Goal: Task Accomplishment & Management: Complete application form

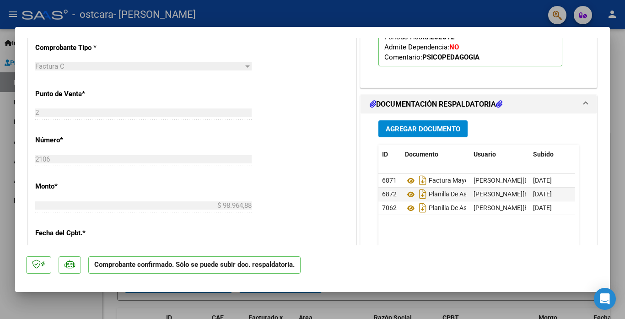
scroll to position [457, 0]
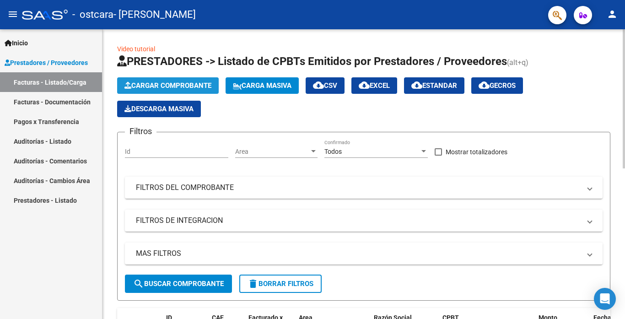
click at [163, 85] on span "Cargar Comprobante" at bounding box center [167, 85] width 87 height 8
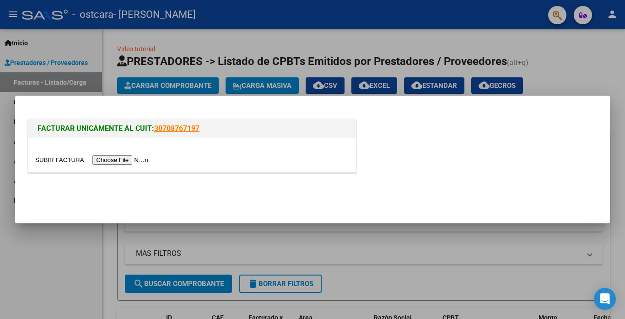
click at [149, 161] on input "file" at bounding box center [93, 160] width 116 height 10
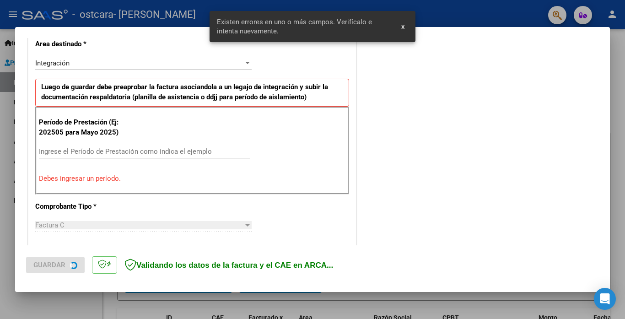
scroll to position [215, 0]
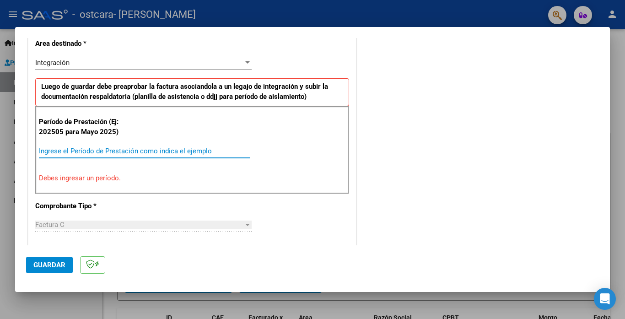
click at [120, 151] on input "Ingrese el Período de Prestación como indica el ejemplo" at bounding box center [144, 151] width 211 height 8
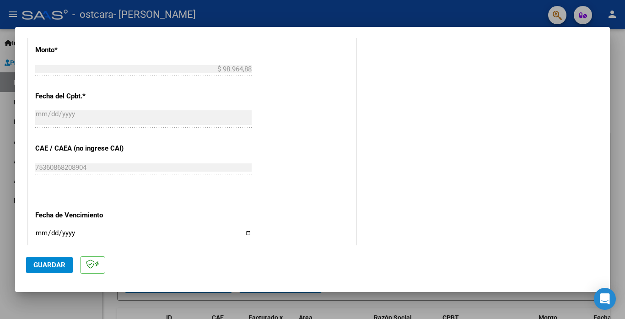
scroll to position [489, 0]
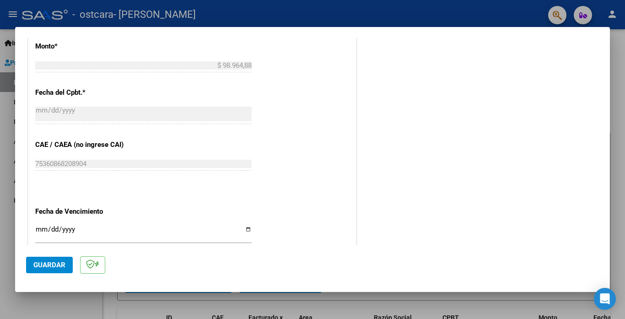
type input "202508"
click at [37, 226] on input "Ingresar la fecha" at bounding box center [143, 233] width 216 height 15
type input "[DATE]"
click at [57, 261] on span "Guardar" at bounding box center [49, 265] width 32 height 8
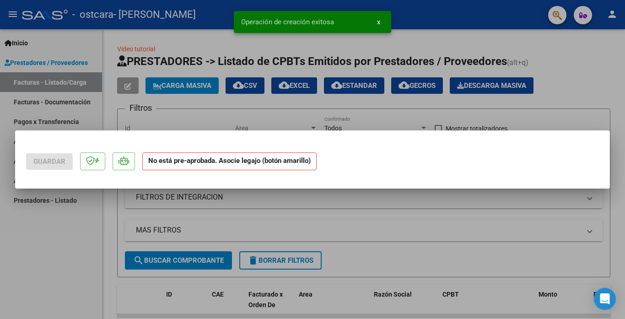
scroll to position [0, 0]
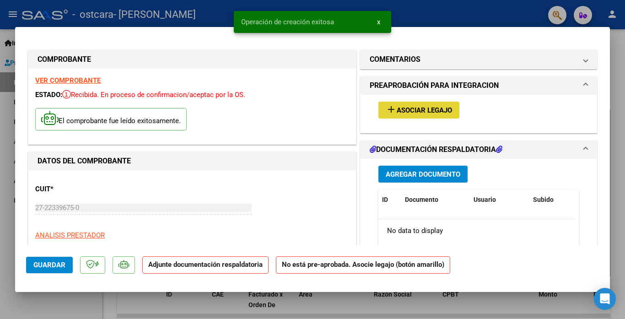
click at [439, 110] on span "Asociar Legajo" at bounding box center [424, 110] width 55 height 8
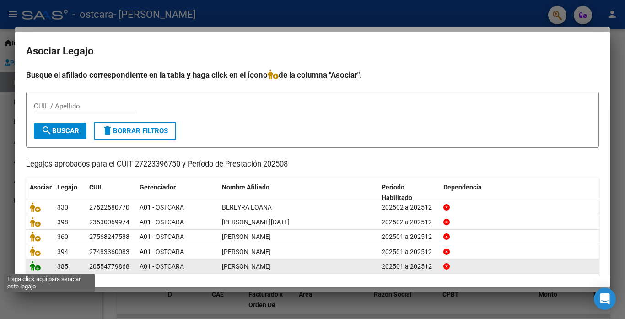
click at [37, 269] on icon at bounding box center [35, 266] width 11 height 10
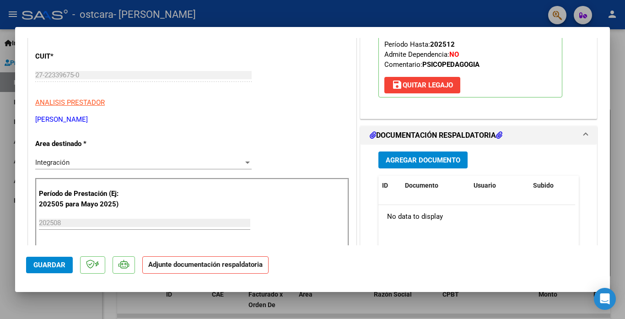
scroll to position [137, 0]
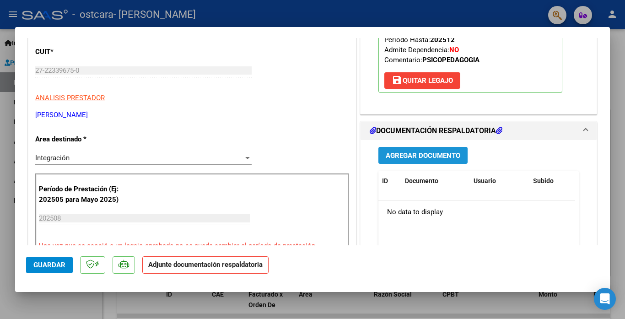
click at [453, 153] on span "Agregar Documento" at bounding box center [423, 155] width 75 height 8
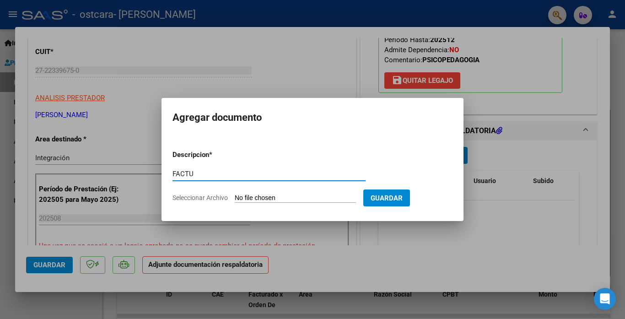
type input "Factura agosto 2025"
click at [257, 197] on input "Seleccionar Archivo" at bounding box center [295, 198] width 121 height 9
type input "C:\fakepath\[PERSON_NAME] factura [DATE].pdf"
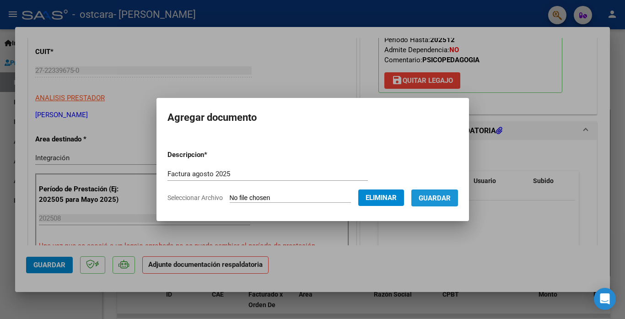
click at [432, 195] on span "Guardar" at bounding box center [435, 198] width 32 height 8
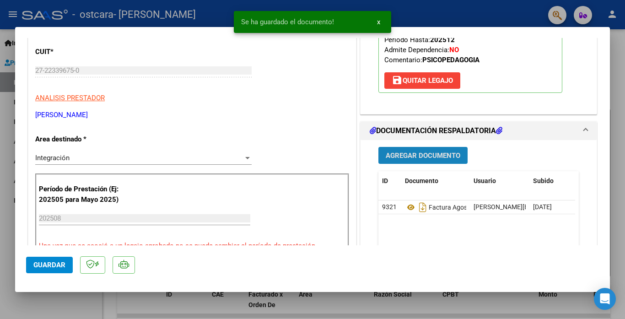
click at [414, 154] on span "Agregar Documento" at bounding box center [423, 155] width 75 height 8
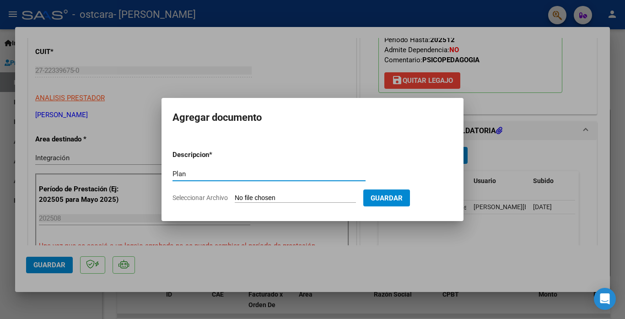
type input "Planilla asistencia"
click at [249, 195] on input "Seleccionar Archivo" at bounding box center [295, 198] width 121 height 9
type input "C:\fakepath\[PERSON_NAME] asistencia [DATE].pdf"
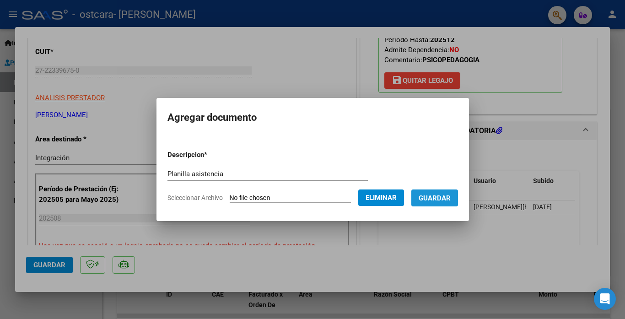
click at [439, 204] on button "Guardar" at bounding box center [434, 197] width 47 height 17
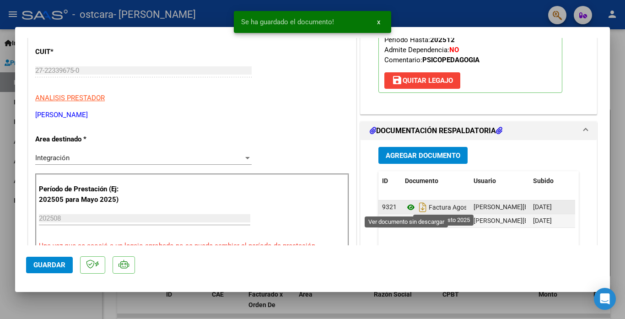
click at [405, 209] on icon at bounding box center [411, 207] width 12 height 11
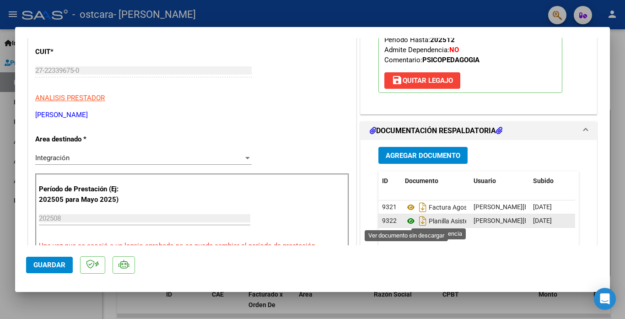
click at [407, 219] on icon at bounding box center [411, 220] width 12 height 11
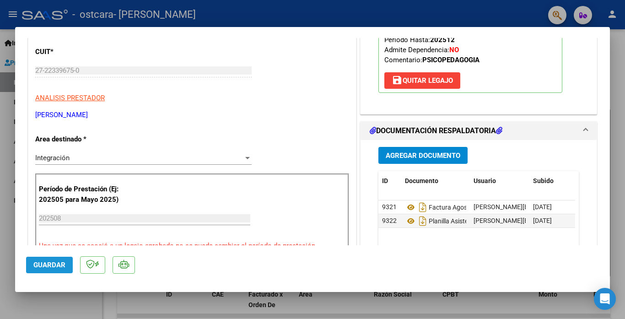
click at [59, 266] on span "Guardar" at bounding box center [49, 265] width 32 height 8
click at [52, 268] on span "Guardar" at bounding box center [49, 265] width 32 height 8
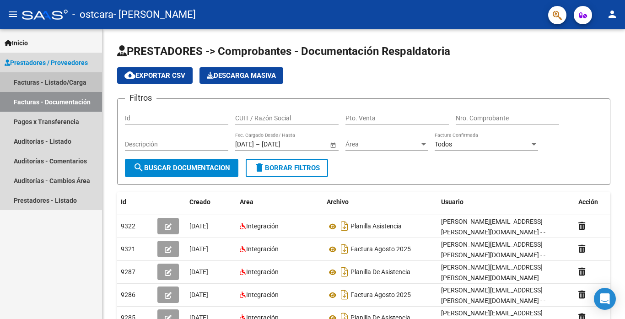
click at [49, 81] on link "Facturas - Listado/Carga" at bounding box center [51, 82] width 102 height 20
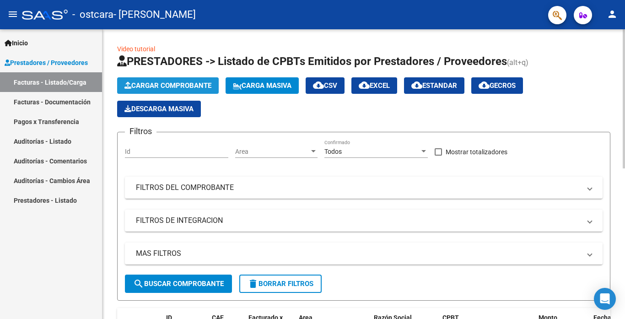
click at [175, 90] on button "Cargar Comprobante" at bounding box center [168, 85] width 102 height 16
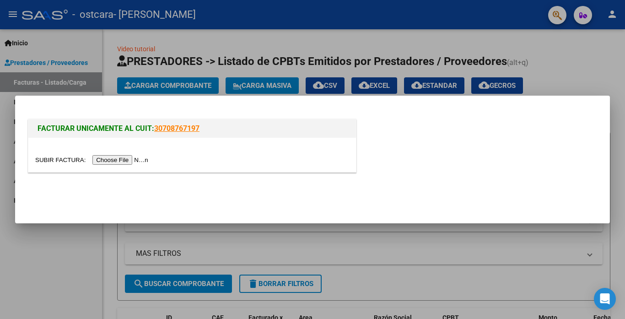
click at [142, 163] on input "file" at bounding box center [93, 160] width 116 height 10
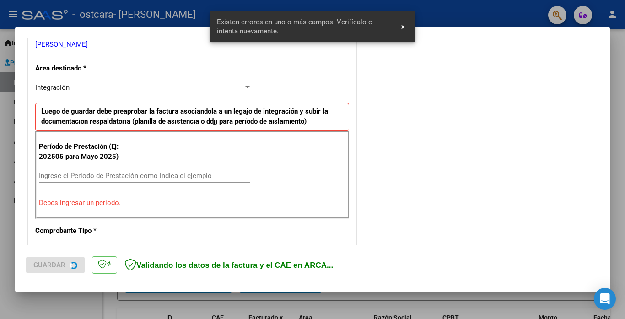
scroll to position [198, 0]
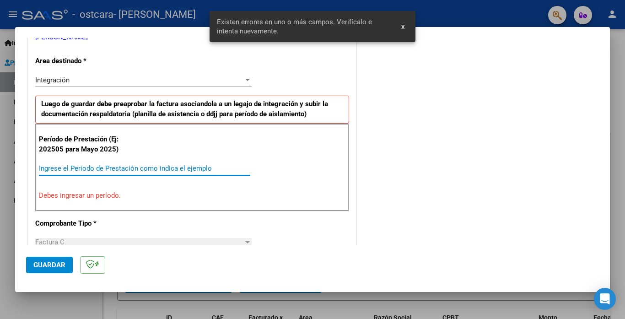
click at [87, 171] on input "Ingrese el Período de Prestación como indica el ejemplo" at bounding box center [144, 168] width 211 height 8
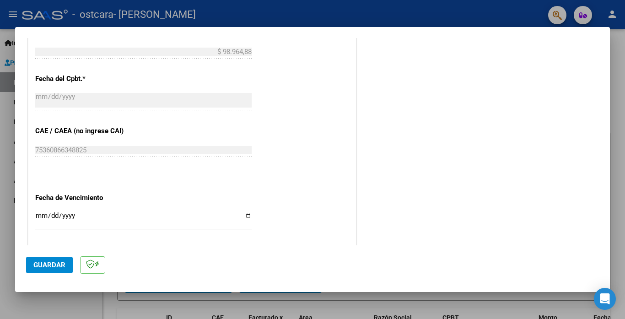
scroll to position [564, 0]
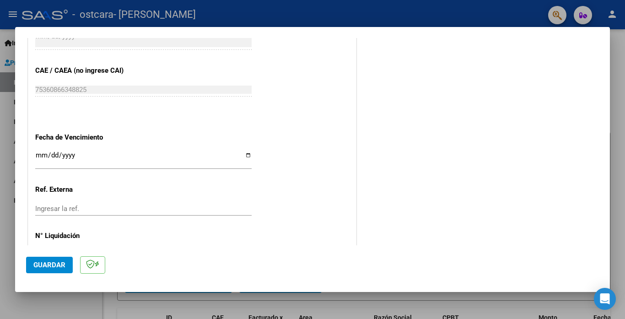
type input "202508"
click at [39, 151] on input "Ingresar la fecha" at bounding box center [143, 158] width 216 height 15
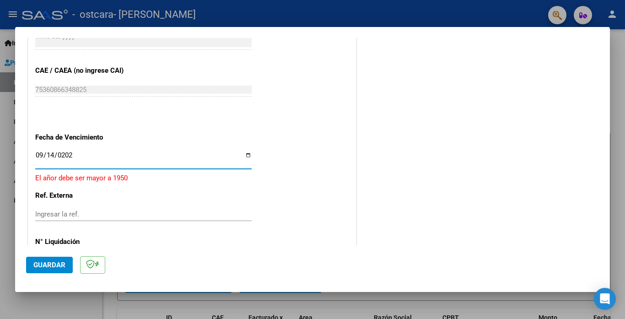
type input "[DATE]"
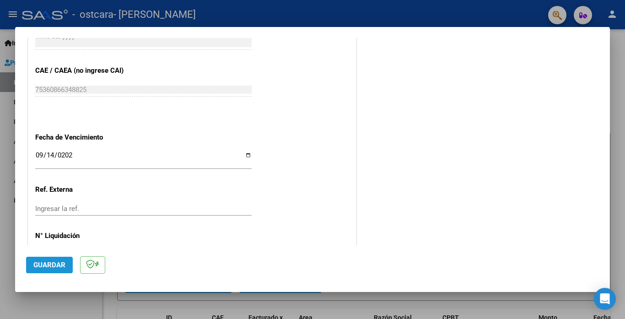
click at [55, 269] on button "Guardar" at bounding box center [49, 265] width 47 height 16
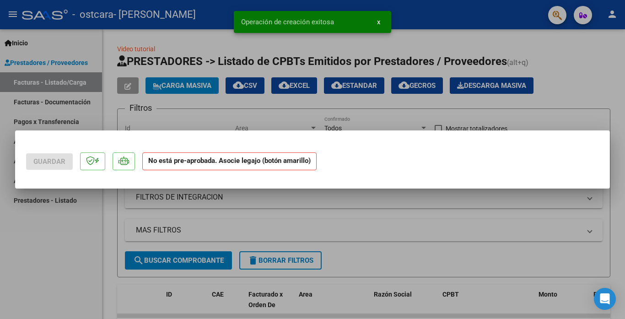
scroll to position [0, 0]
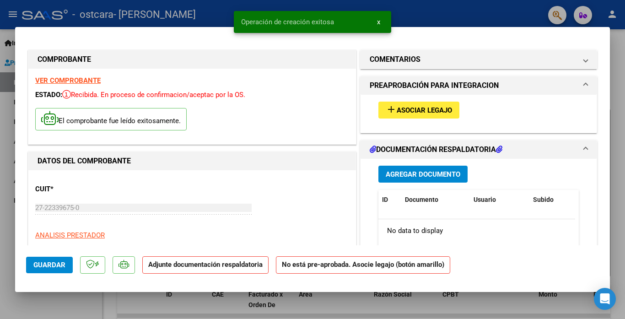
click at [426, 106] on span "add Asociar Legajo" at bounding box center [419, 110] width 66 height 8
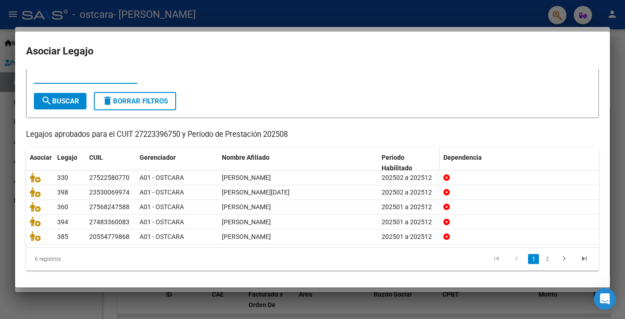
scroll to position [31, 0]
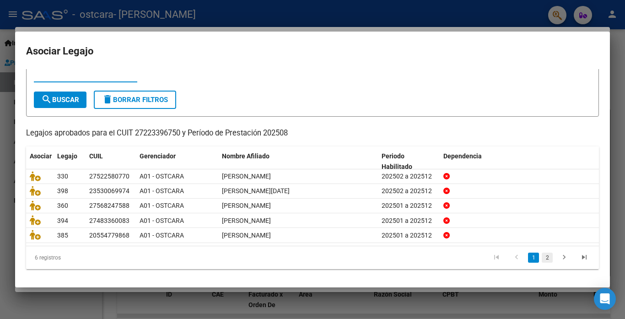
click at [542, 260] on link "2" at bounding box center [547, 258] width 11 height 10
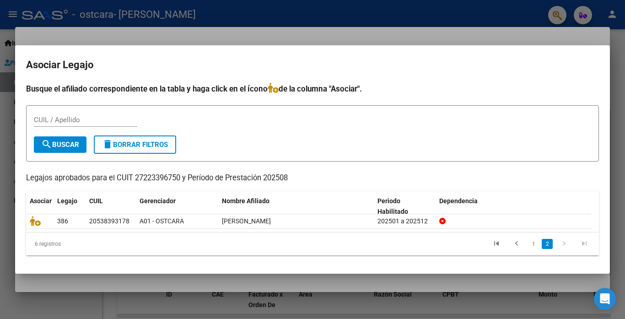
scroll to position [0, 0]
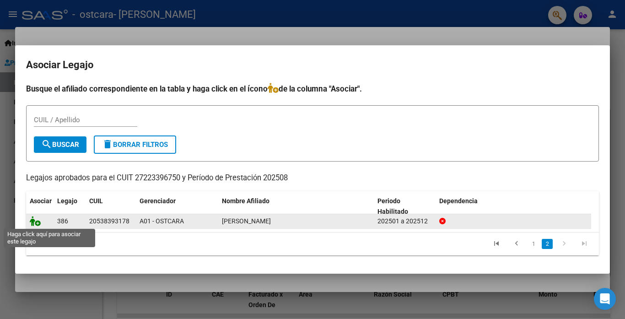
click at [31, 224] on icon at bounding box center [35, 221] width 11 height 10
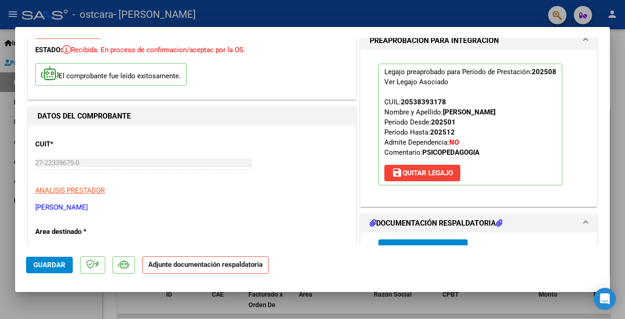
scroll to position [91, 0]
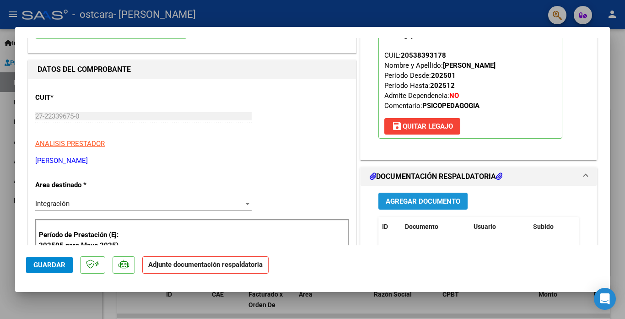
click at [445, 199] on span "Agregar Documento" at bounding box center [423, 201] width 75 height 8
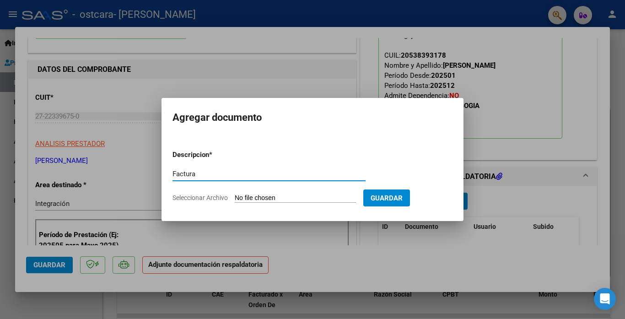
type input "Factura agosto 2025"
click at [250, 200] on input "Seleccionar Archivo" at bounding box center [295, 198] width 121 height 9
type input "C:\fakepath\Tomas Cirigliano factura agosto 2025.pdf"
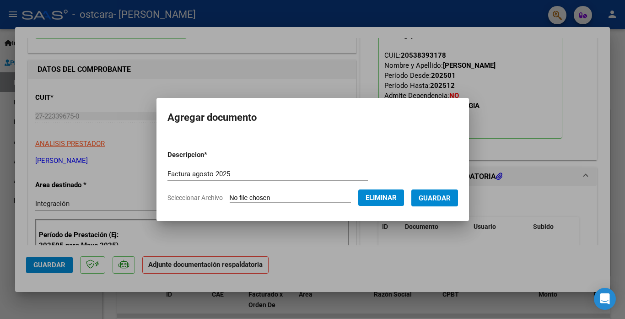
click at [435, 197] on span "Guardar" at bounding box center [435, 198] width 32 height 8
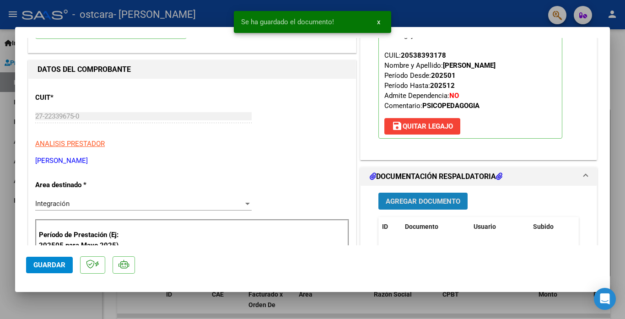
click at [426, 201] on span "Agregar Documento" at bounding box center [423, 201] width 75 height 8
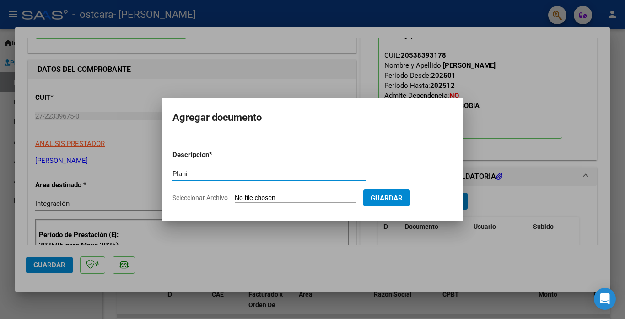
type input "Planilla de asistencia"
click at [261, 200] on input "Seleccionar Archivo" at bounding box center [295, 198] width 121 height 9
type input "C:\fakepath\Tomas Cirigliano asistencia agosto 2025.pdf"
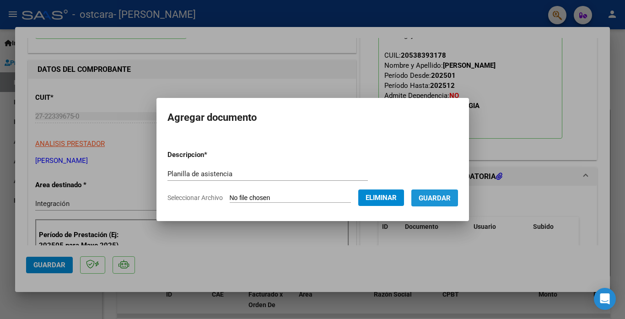
click at [433, 203] on button "Guardar" at bounding box center [434, 197] width 47 height 17
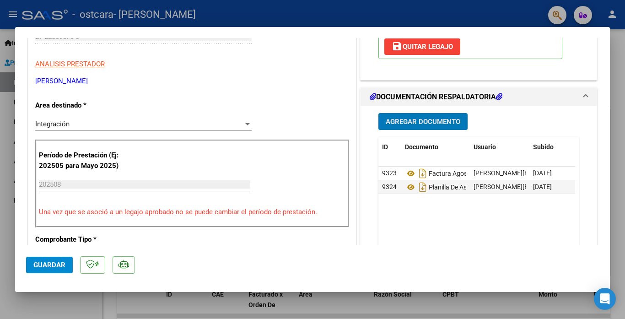
scroll to position [183, 0]
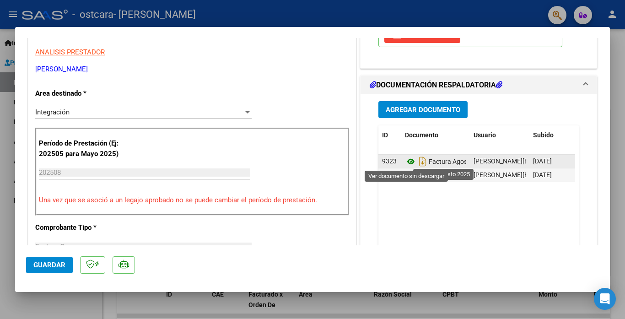
click at [408, 161] on icon at bounding box center [411, 161] width 12 height 11
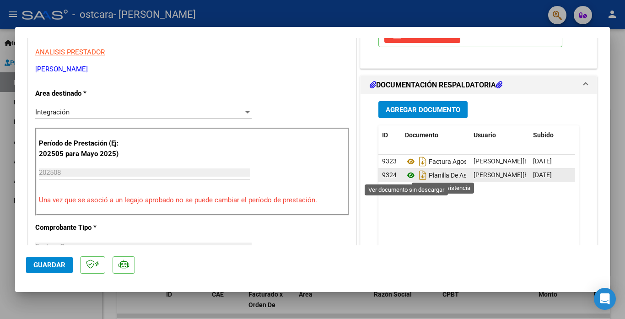
click at [405, 173] on icon at bounding box center [411, 175] width 12 height 11
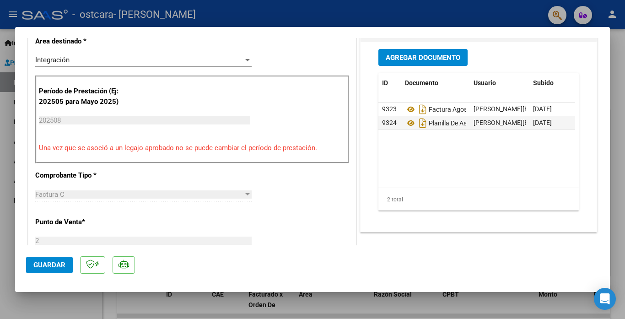
scroll to position [274, 0]
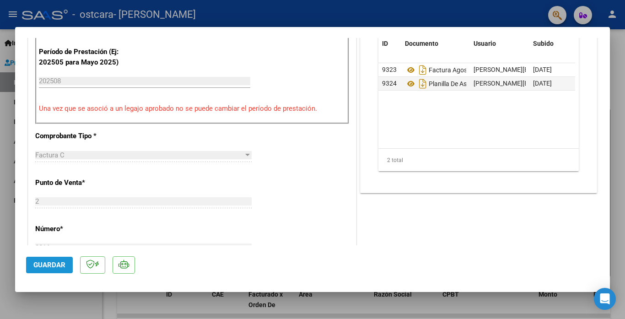
click at [56, 263] on span "Guardar" at bounding box center [49, 265] width 32 height 8
